Goal: Navigation & Orientation: Find specific page/section

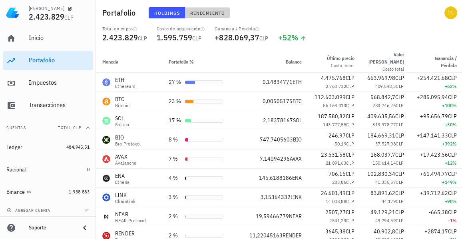
click at [207, 13] on span "Rendimiento" at bounding box center [207, 13] width 35 height 6
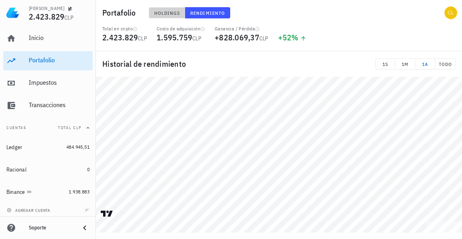
click at [167, 12] on span "Holdings" at bounding box center [167, 13] width 26 height 6
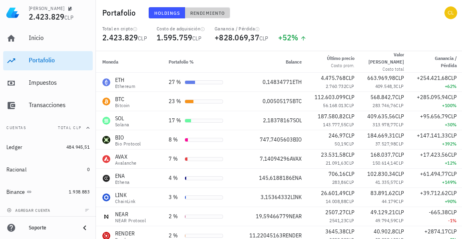
click at [214, 15] on span "Rendimiento" at bounding box center [207, 13] width 35 height 6
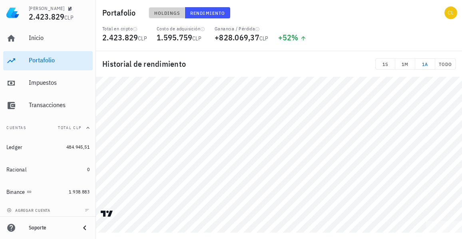
click at [168, 10] on span "Holdings" at bounding box center [167, 13] width 26 height 6
